Goal: Task Accomplishment & Management: Use online tool/utility

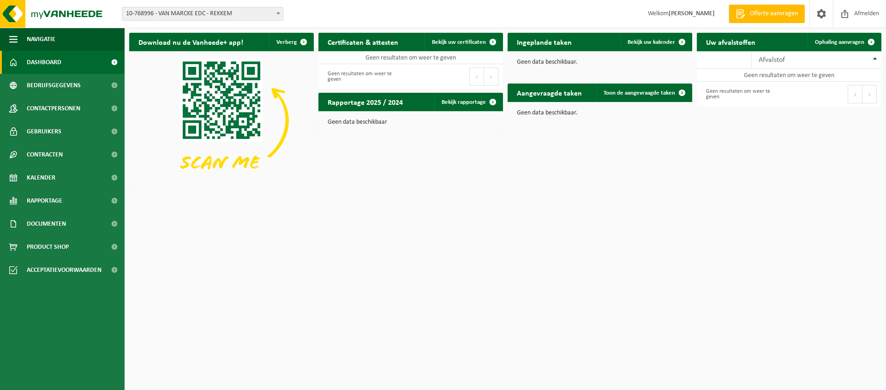
click at [276, 17] on span at bounding box center [278, 13] width 9 height 12
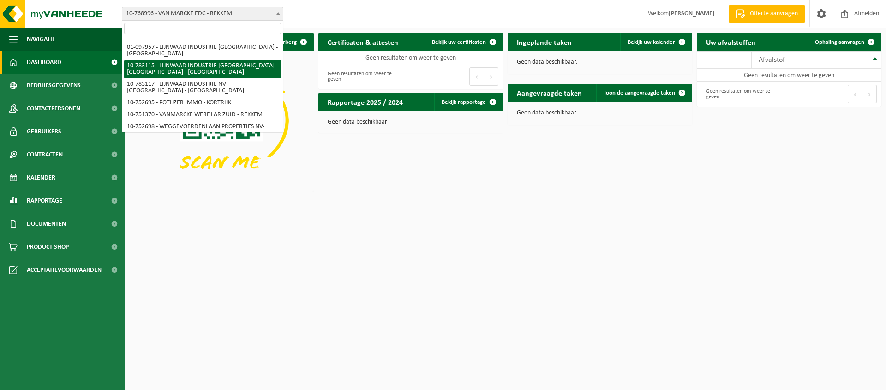
scroll to position [47, 0]
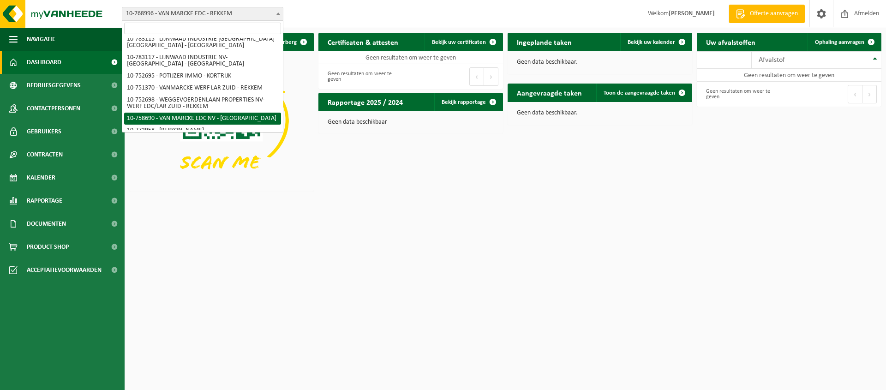
select select "20218"
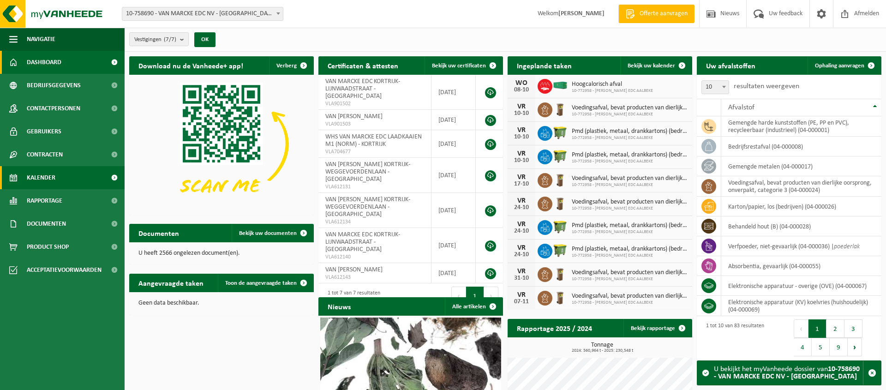
click at [49, 181] on span "Kalender" at bounding box center [41, 177] width 29 height 23
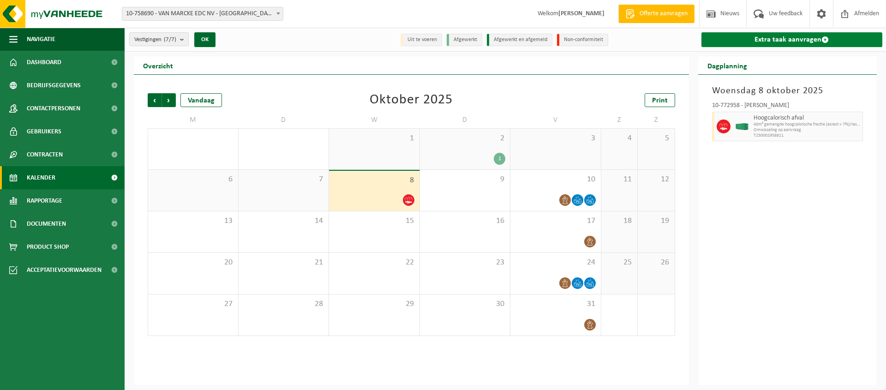
click at [791, 37] on link "Extra taak aanvragen" at bounding box center [792, 39] width 181 height 15
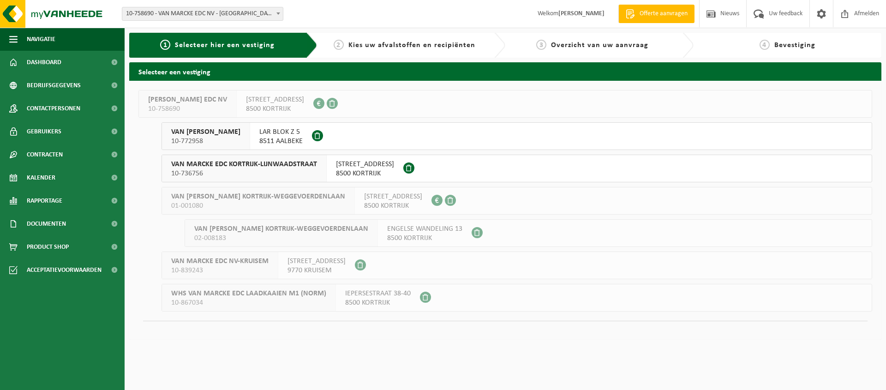
click at [298, 134] on span "LAR BLOK Z 5" at bounding box center [280, 131] width 43 height 9
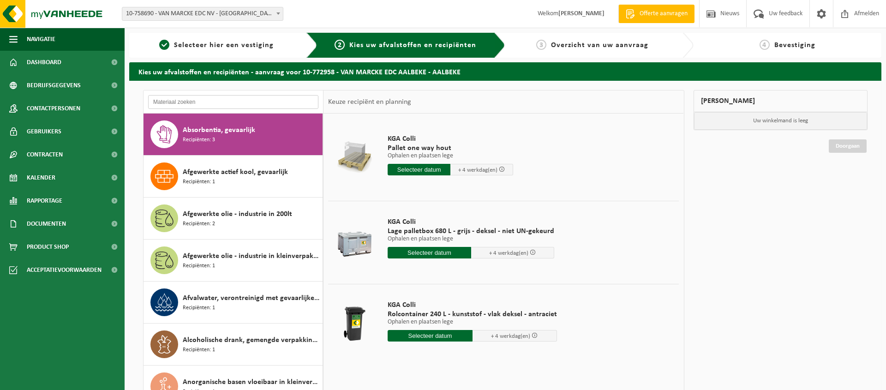
click at [243, 102] on input "text" at bounding box center [233, 102] width 170 height 14
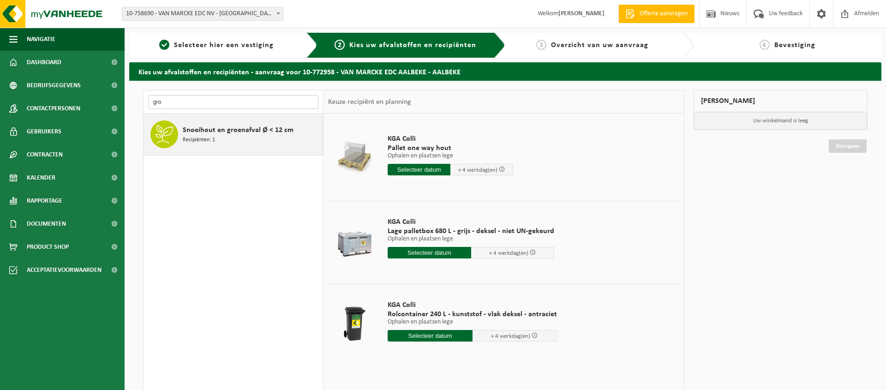
type input "gro"
click at [220, 133] on span "Snoeihout en groenafval Ø < 12 cm" at bounding box center [238, 130] width 111 height 11
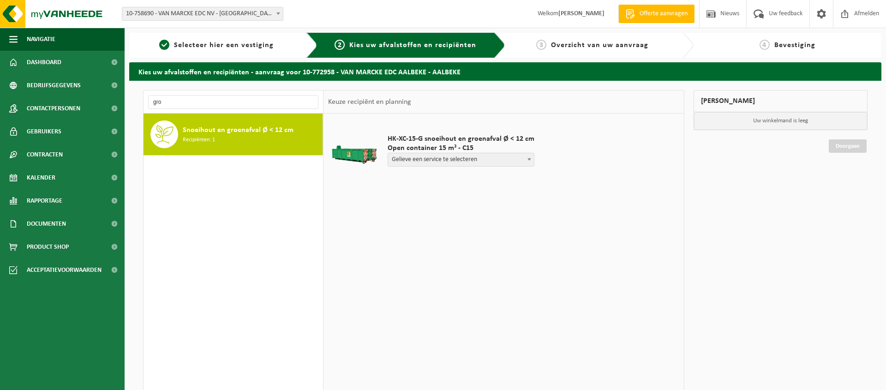
click at [525, 161] on span at bounding box center [529, 159] width 9 height 12
select select "P2PL-VEL-098363_HK-XC-15-GN-00_04-000146_46"
click at [467, 210] on table "HK-XC-15-G snoeihout en groenafval Ø < 12 cm Open container 15 m³ - C15 Gelieve…" at bounding box center [504, 163] width 360 height 99
click at [433, 178] on input "text" at bounding box center [424, 177] width 73 height 12
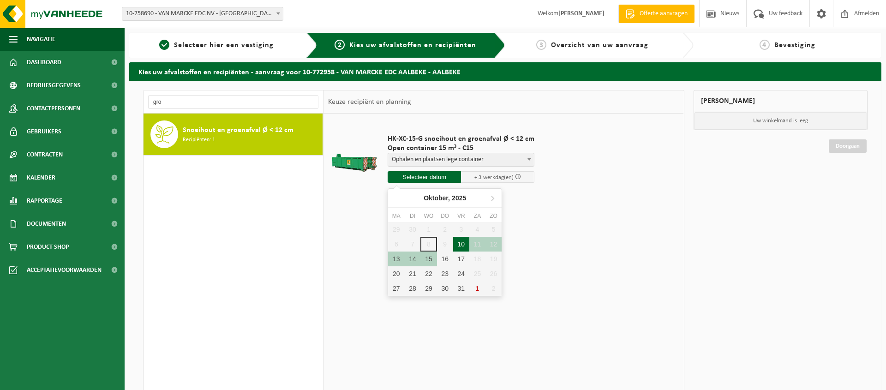
click at [461, 243] on div "10" at bounding box center [461, 244] width 16 height 15
type input "Van 2025-10-10"
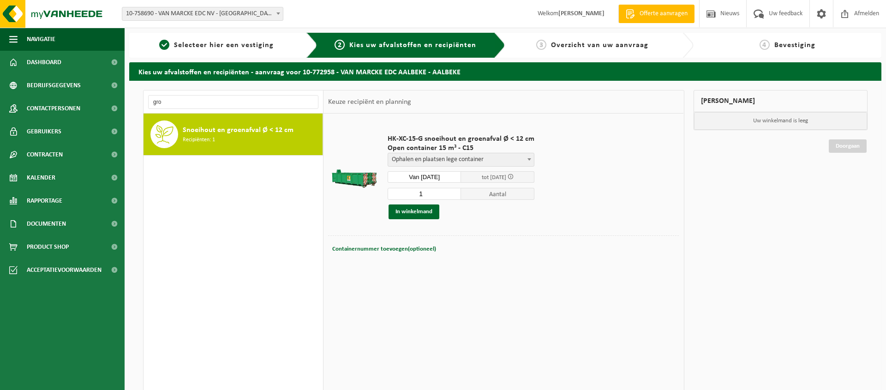
click at [487, 244] on div "Containernummer toevoegen(optioneel) Annuleren" at bounding box center [503, 249] width 346 height 13
click at [443, 178] on input "Van 2025-10-10" at bounding box center [424, 177] width 73 height 12
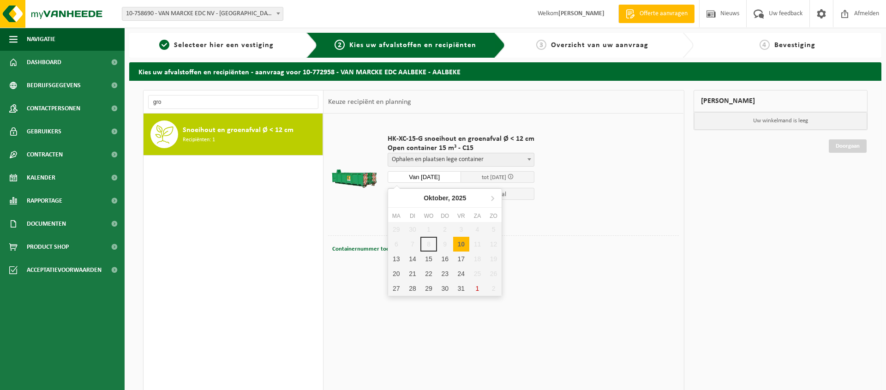
click at [442, 246] on div "29 30 1 2 3 4 5 6 7 8 9 10 11 12 13 14 15 16 17 18 19 20 21 22 23 24 25 26 27 2…" at bounding box center [445, 259] width 114 height 74
click at [460, 245] on div "10" at bounding box center [461, 244] width 16 height 15
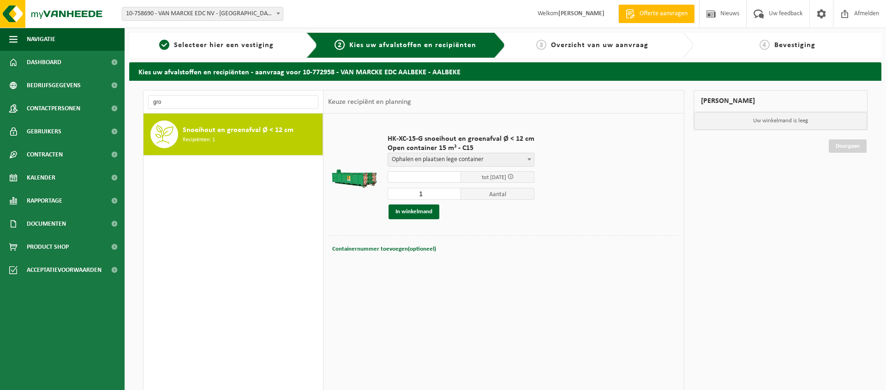
click at [552, 247] on div "Containernummer toevoegen(optioneel) Annuleren" at bounding box center [503, 249] width 346 height 13
click at [417, 211] on button "In winkelmand" at bounding box center [414, 211] width 51 height 15
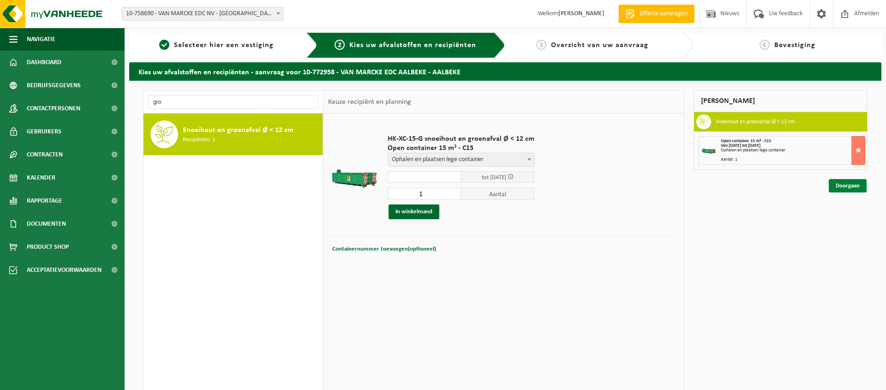
click at [846, 185] on link "Doorgaan" at bounding box center [848, 185] width 38 height 13
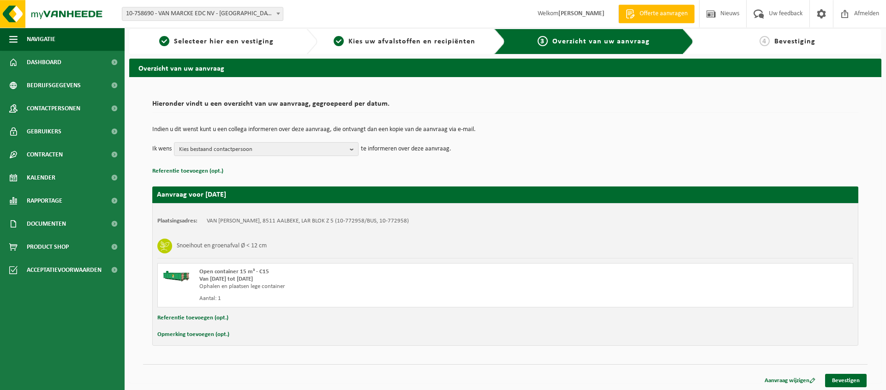
scroll to position [6, 0]
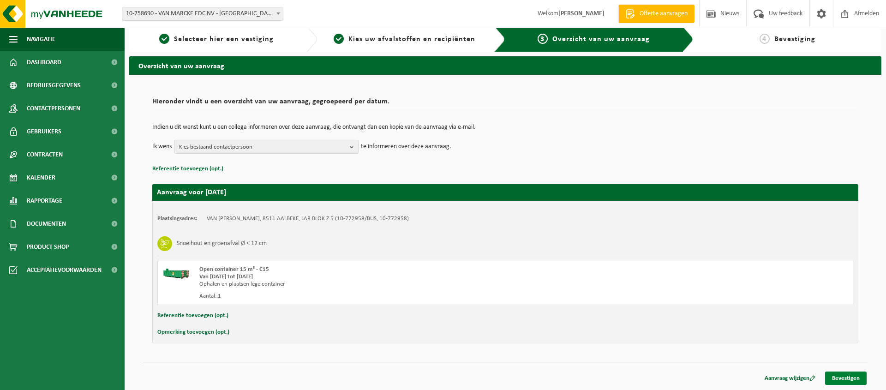
click at [853, 376] on link "Bevestigen" at bounding box center [846, 378] width 42 height 13
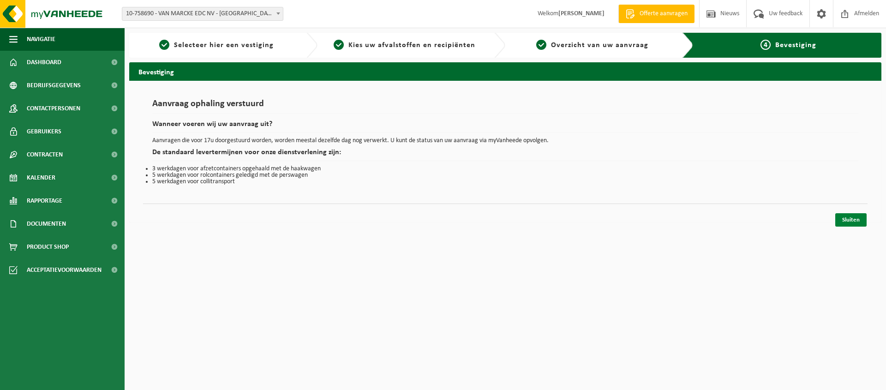
click at [858, 222] on link "Sluiten" at bounding box center [850, 219] width 31 height 13
